Goal: Information Seeking & Learning: Learn about a topic

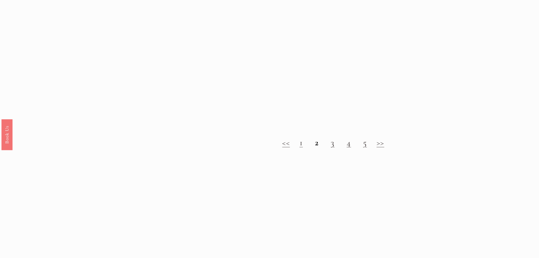
scroll to position [707, 0]
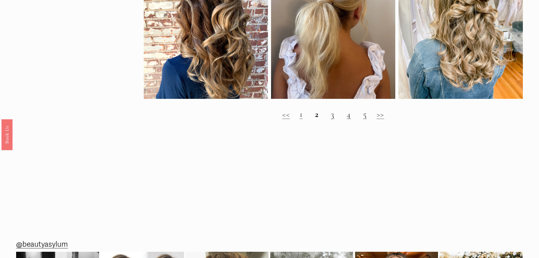
click at [316, 119] on strong "2" at bounding box center [317, 114] width 4 height 10
click at [379, 119] on link ">>" at bounding box center [380, 114] width 8 height 10
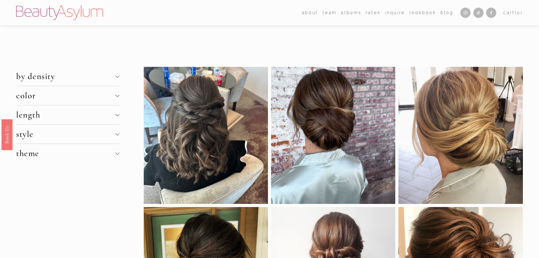
click at [29, 100] on span "color" at bounding box center [65, 95] width 99 height 10
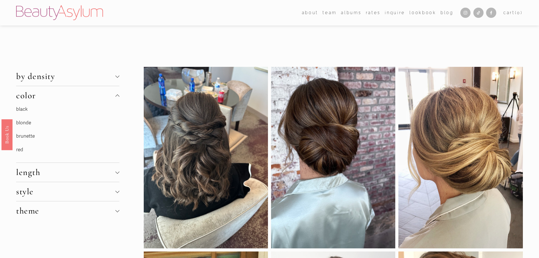
click at [27, 122] on link "blonde" at bounding box center [23, 123] width 15 height 6
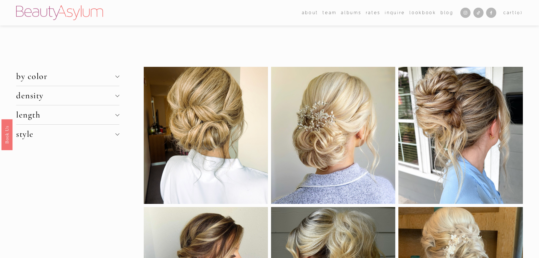
click at [21, 116] on span "length" at bounding box center [65, 114] width 99 height 10
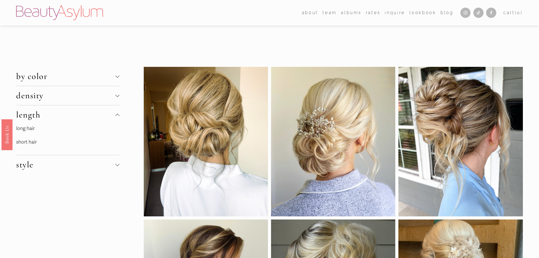
click at [31, 128] on link "long hair" at bounding box center [25, 128] width 19 height 6
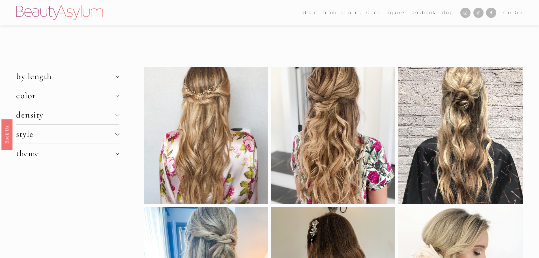
click at [37, 139] on span "style" at bounding box center [65, 134] width 99 height 10
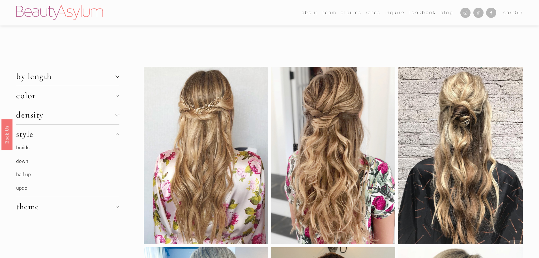
click at [25, 161] on link "down" at bounding box center [22, 161] width 12 height 6
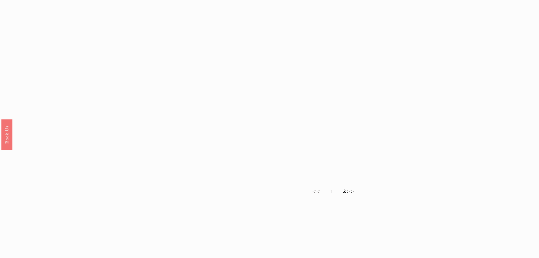
scroll to position [679, 0]
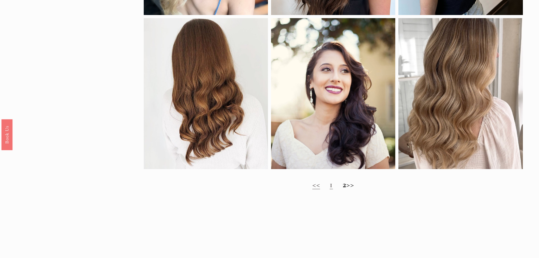
click at [354, 189] on h2 "<< 1 2 >>" at bounding box center [333, 184] width 379 height 10
click at [342, 189] on strong "2" at bounding box center [344, 184] width 4 height 10
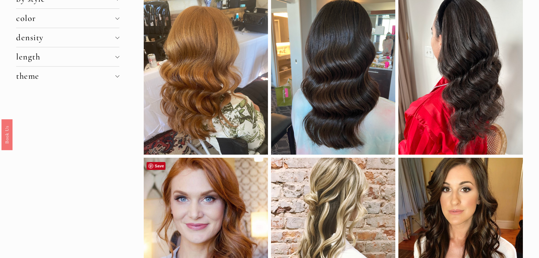
scroll to position [28, 0]
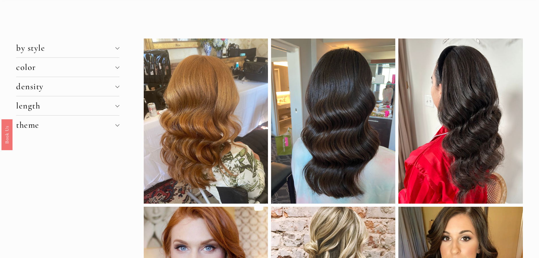
click at [23, 88] on span "density" at bounding box center [65, 86] width 99 height 10
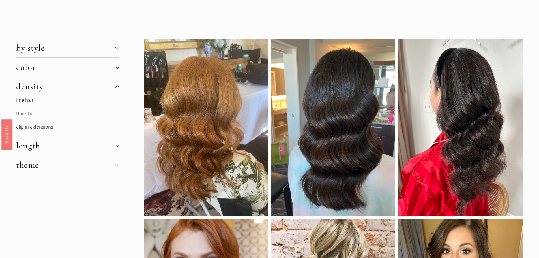
click at [28, 103] on link "fine hair" at bounding box center [24, 100] width 17 height 6
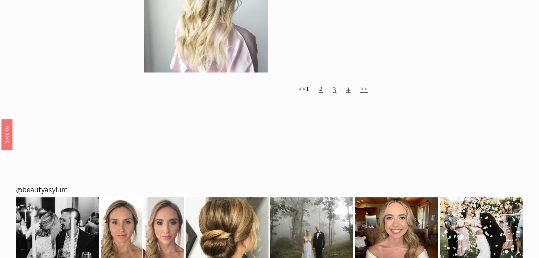
scroll to position [735, 0]
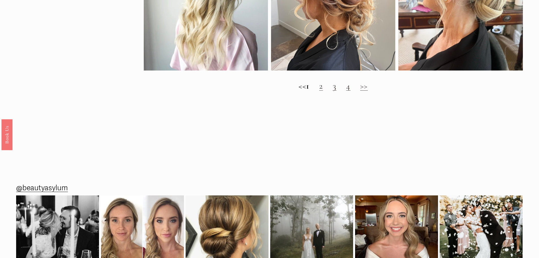
click at [323, 91] on link "2" at bounding box center [321, 86] width 4 height 10
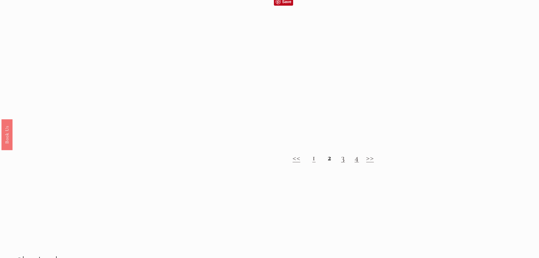
scroll to position [650, 0]
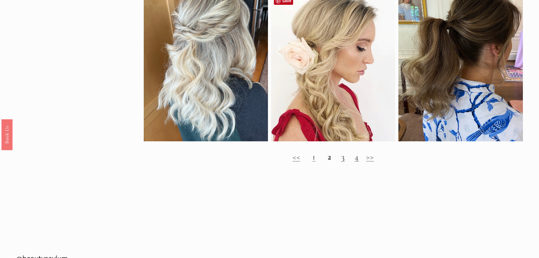
click at [330, 100] on div at bounding box center [333, 65] width 124 height 151
click at [345, 162] on link "3" at bounding box center [343, 156] width 4 height 10
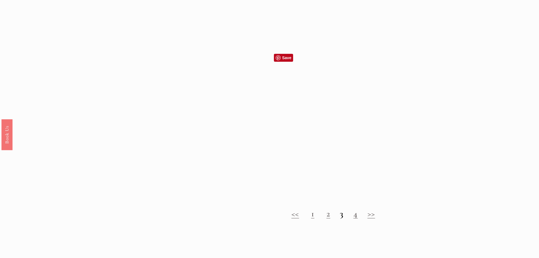
scroll to position [594, 0]
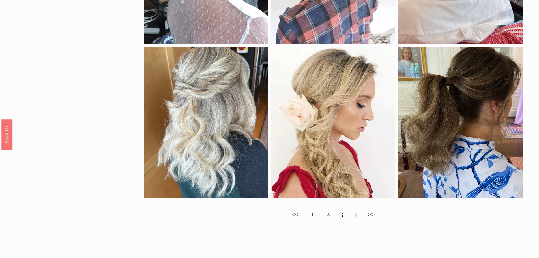
click at [355, 218] on link "4" at bounding box center [355, 213] width 5 height 10
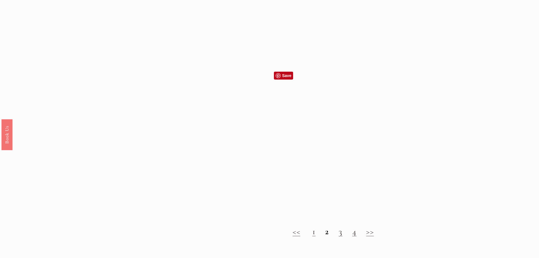
scroll to position [594, 0]
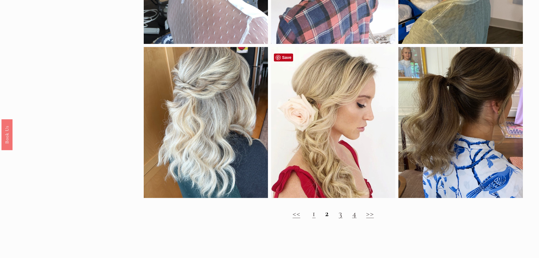
click at [327, 178] on div at bounding box center [333, 122] width 124 height 151
click at [325, 181] on div at bounding box center [333, 122] width 124 height 151
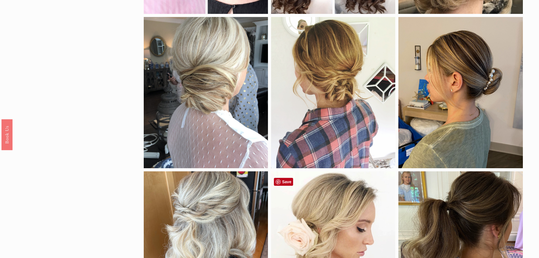
scroll to position [452, 0]
